Goal: Transaction & Acquisition: Purchase product/service

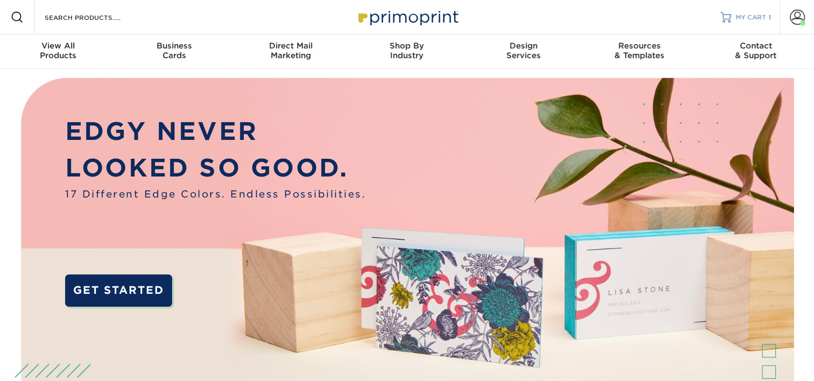
click at [758, 17] on span "MY CART" at bounding box center [750, 17] width 31 height 9
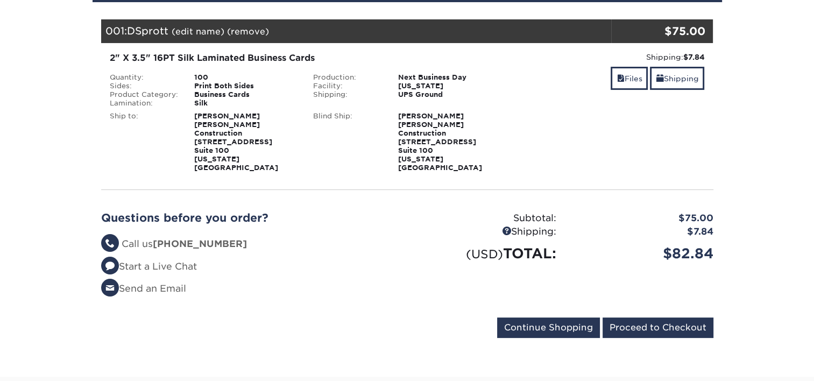
scroll to position [161, 0]
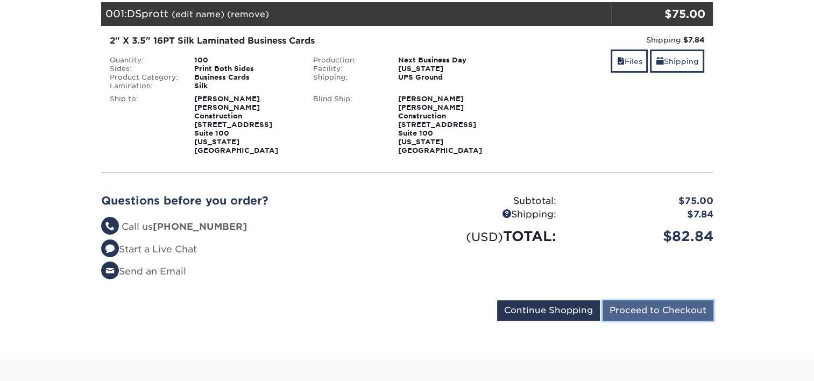
click at [669, 300] on input "Proceed to Checkout" at bounding box center [657, 310] width 111 height 20
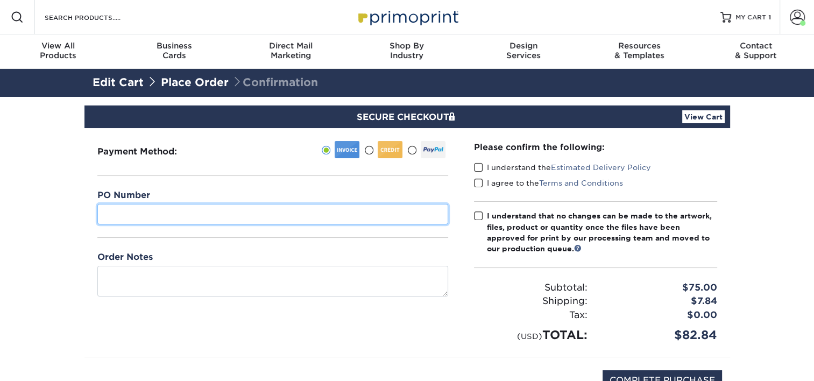
click at [178, 216] on input "text" at bounding box center [272, 214] width 351 height 20
type input "14"
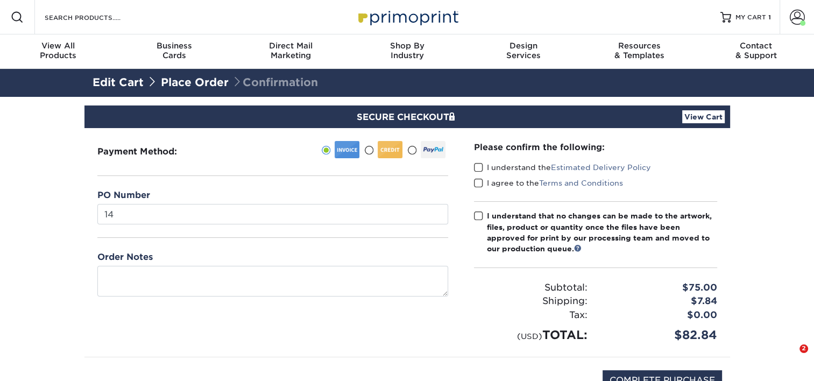
click at [479, 169] on span at bounding box center [478, 167] width 9 height 10
click at [0, 0] on input "I understand the Estimated Delivery Policy" at bounding box center [0, 0] width 0 height 0
click at [480, 179] on span at bounding box center [478, 183] width 9 height 10
click at [0, 0] on input "I agree to the Terms and Conditions" at bounding box center [0, 0] width 0 height 0
click at [476, 214] on span at bounding box center [478, 216] width 9 height 10
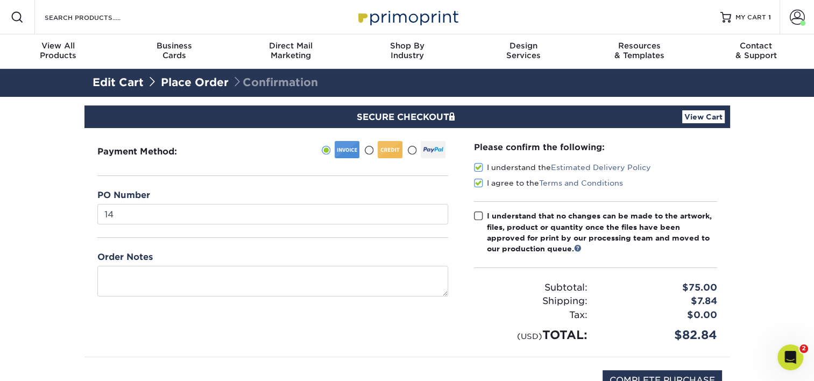
click at [0, 0] on input "I understand that no changes can be made to the artwork, files, product or quan…" at bounding box center [0, 0] width 0 height 0
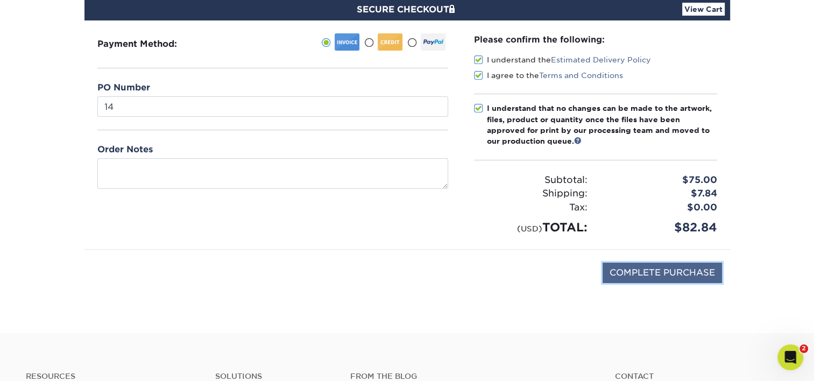
click at [626, 274] on input "COMPLETE PURCHASE" at bounding box center [661, 273] width 119 height 20
type input "PROCESSING, PLEASE WAIT..."
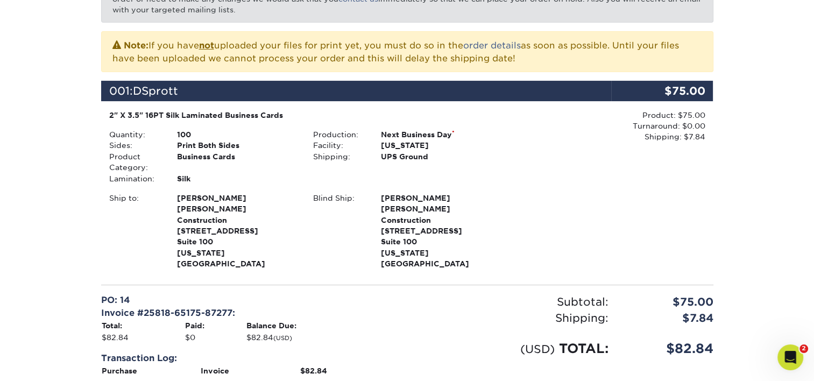
scroll to position [215, 0]
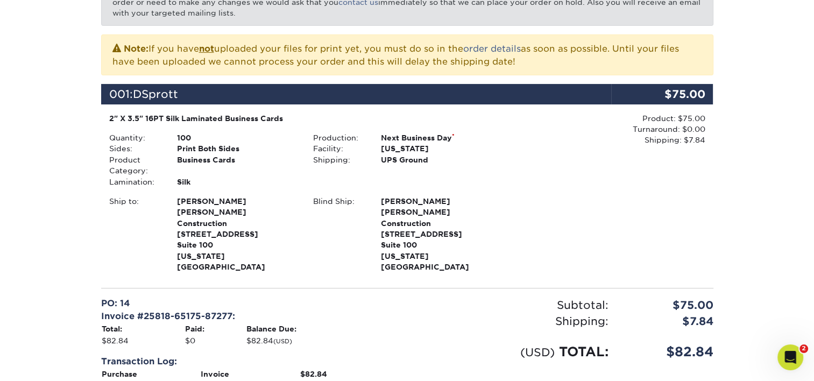
click at [444, 169] on div "Production: Next Business Day * Facility: Texas Shipping: UPS Ground" at bounding box center [407, 159] width 204 height 55
